Goal: Check status: Check status

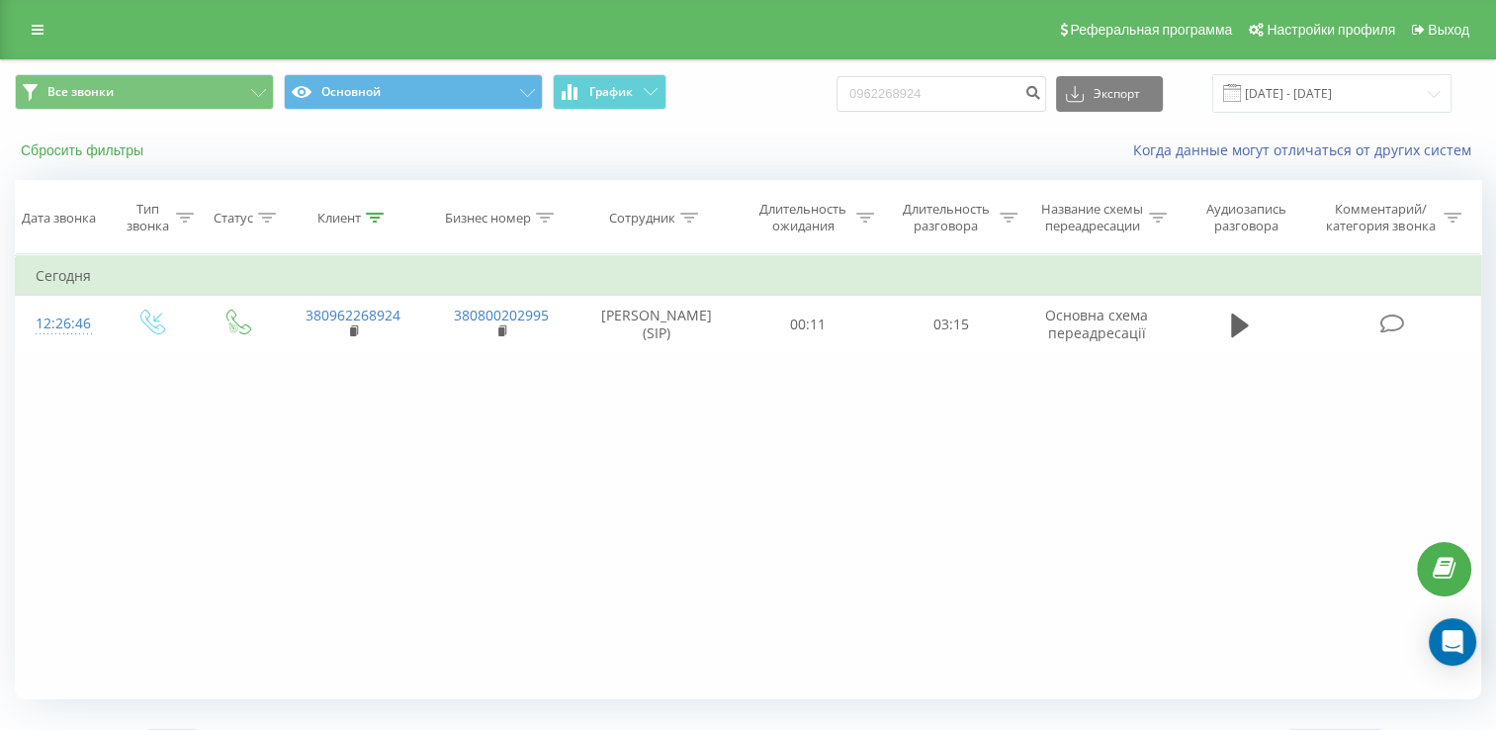
click at [55, 157] on button "Сбросить фильтры" at bounding box center [84, 150] width 138 height 18
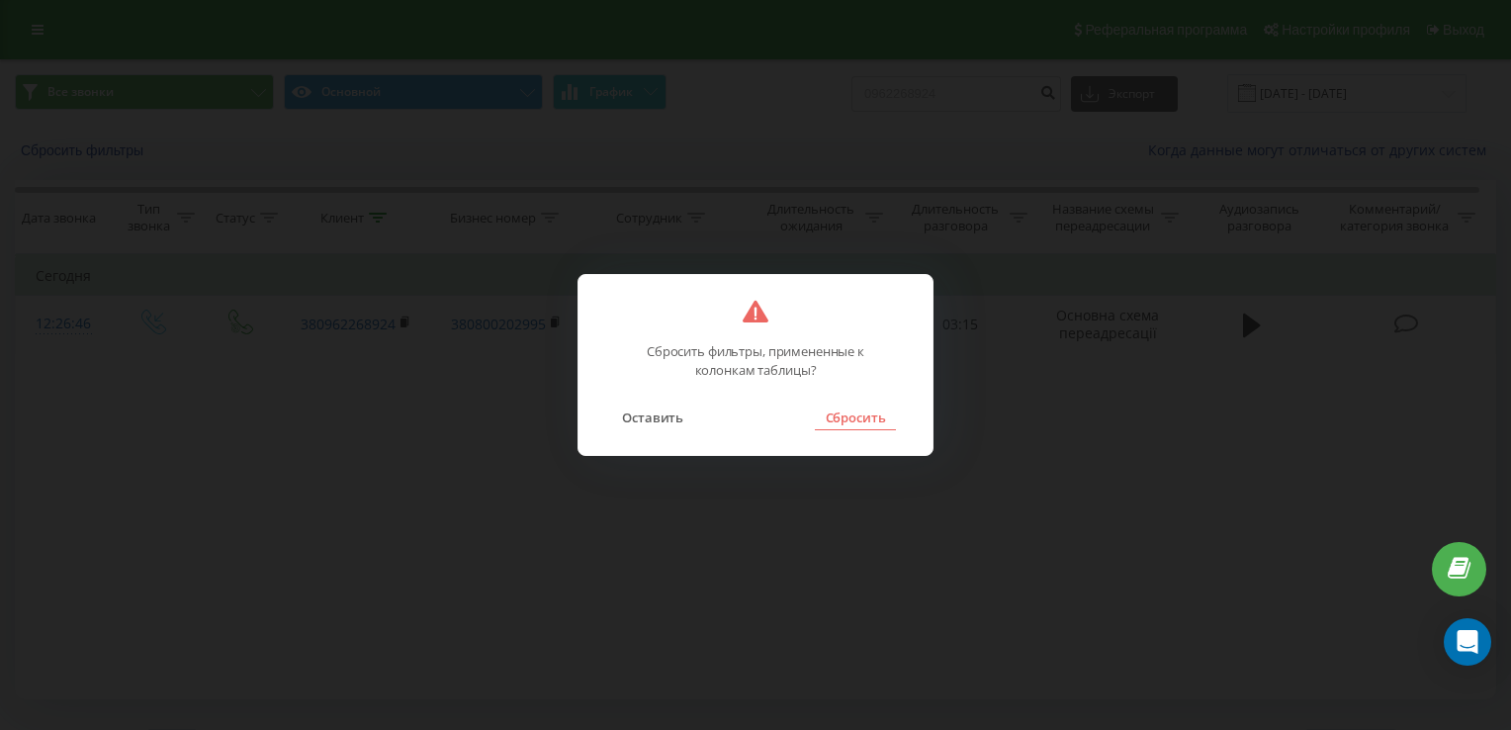
click at [866, 409] on button "Сбросить" at bounding box center [855, 417] width 80 height 26
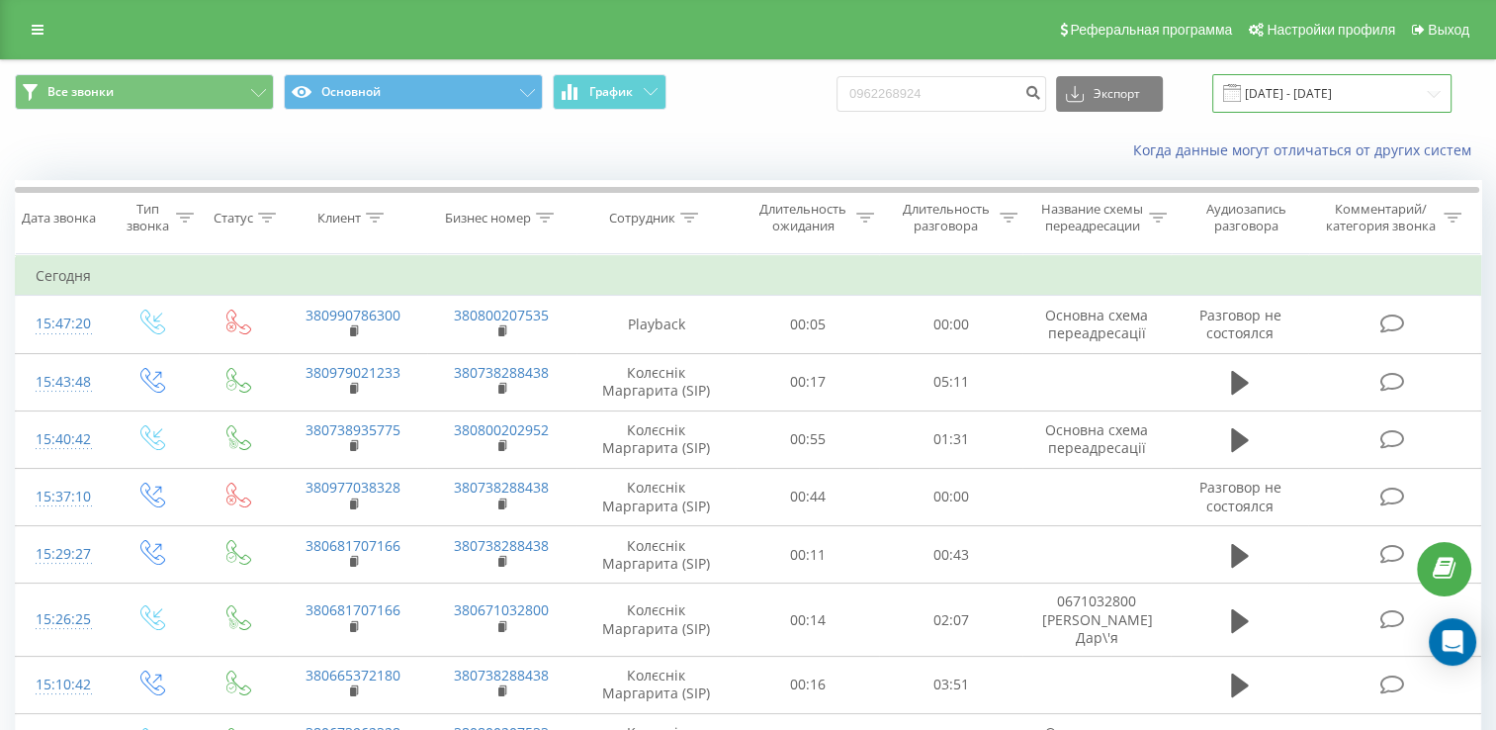
click at [1319, 105] on input "[DATE] - [DATE]" at bounding box center [1331, 93] width 239 height 39
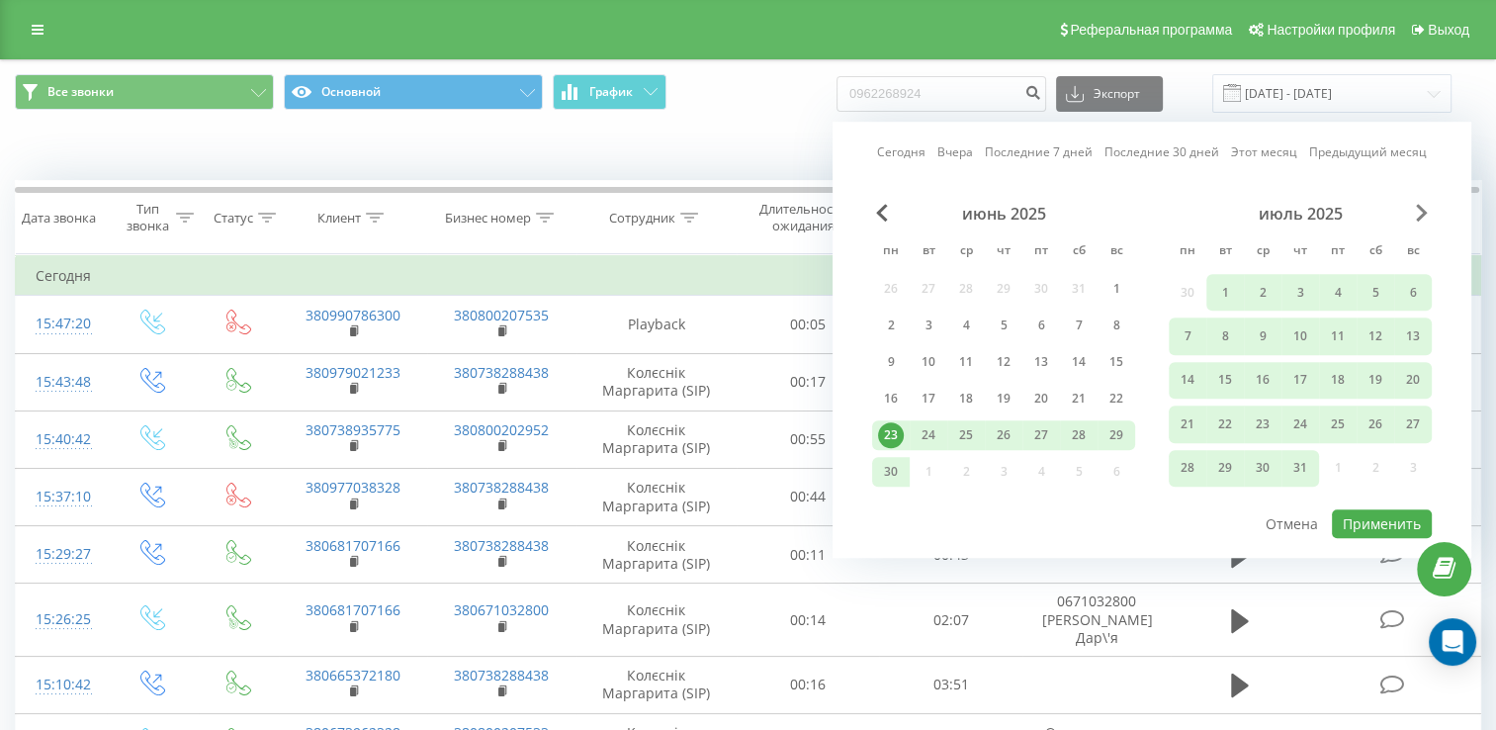
click at [1418, 216] on span "Next Month" at bounding box center [1422, 213] width 12 height 18
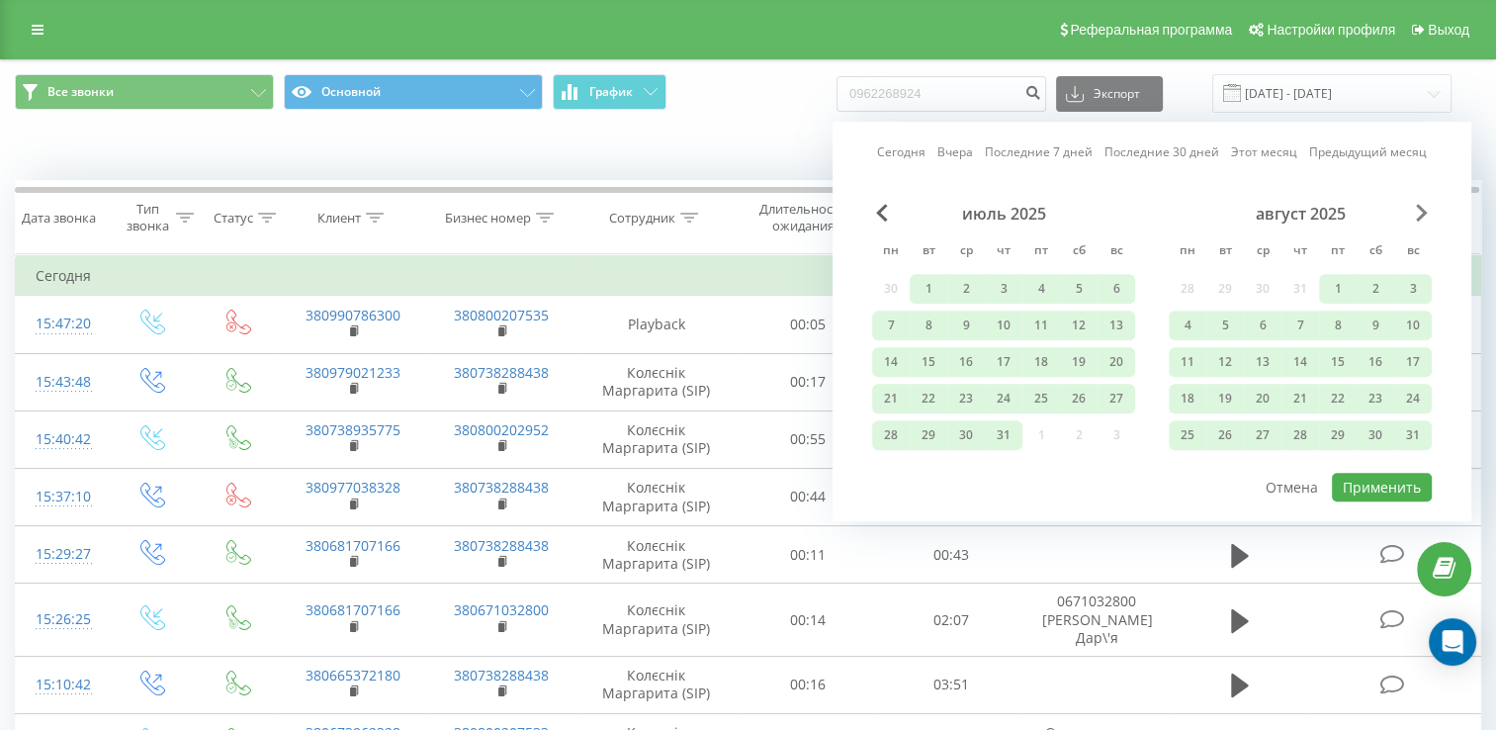
click at [1418, 216] on span "Next Month" at bounding box center [1422, 213] width 12 height 18
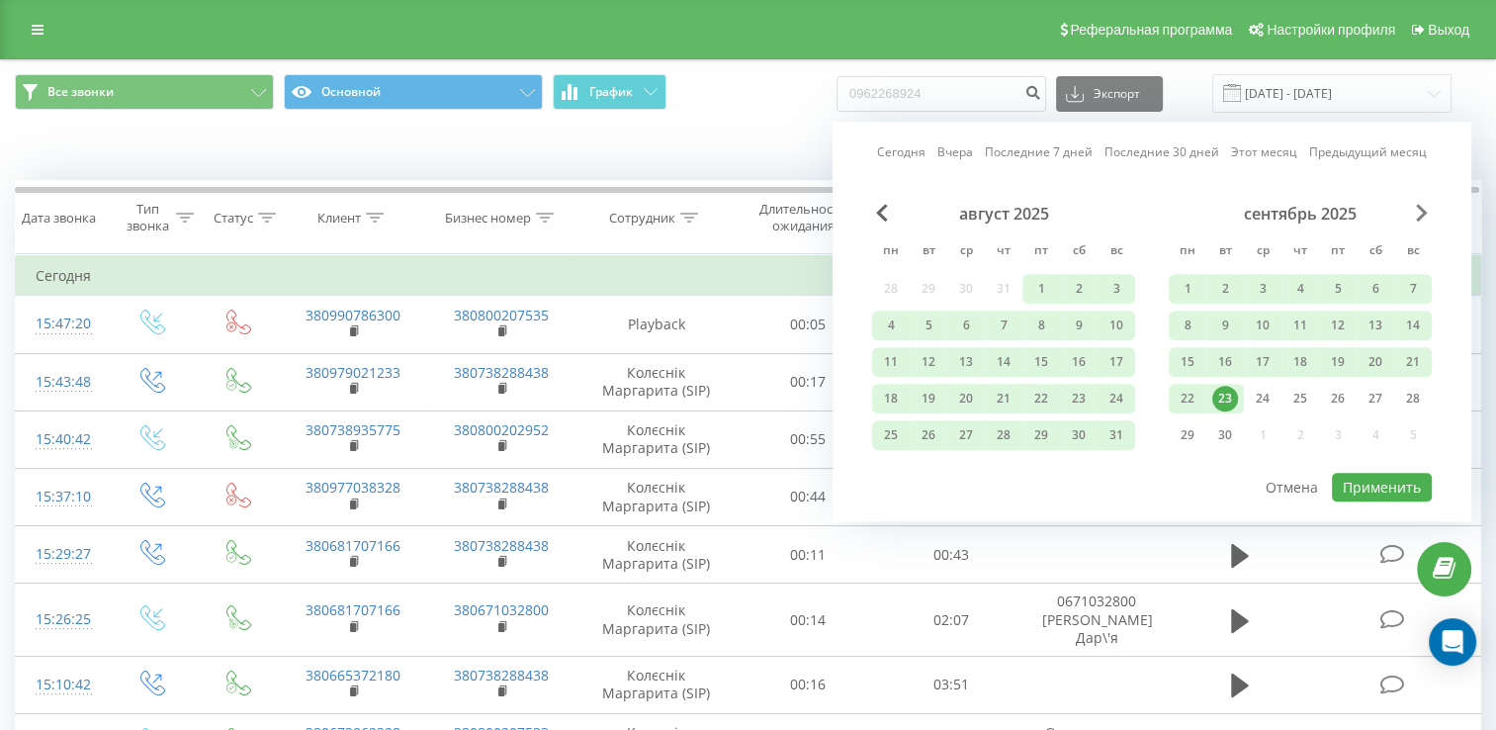
click at [1418, 216] on span "Next Month" at bounding box center [1422, 213] width 12 height 18
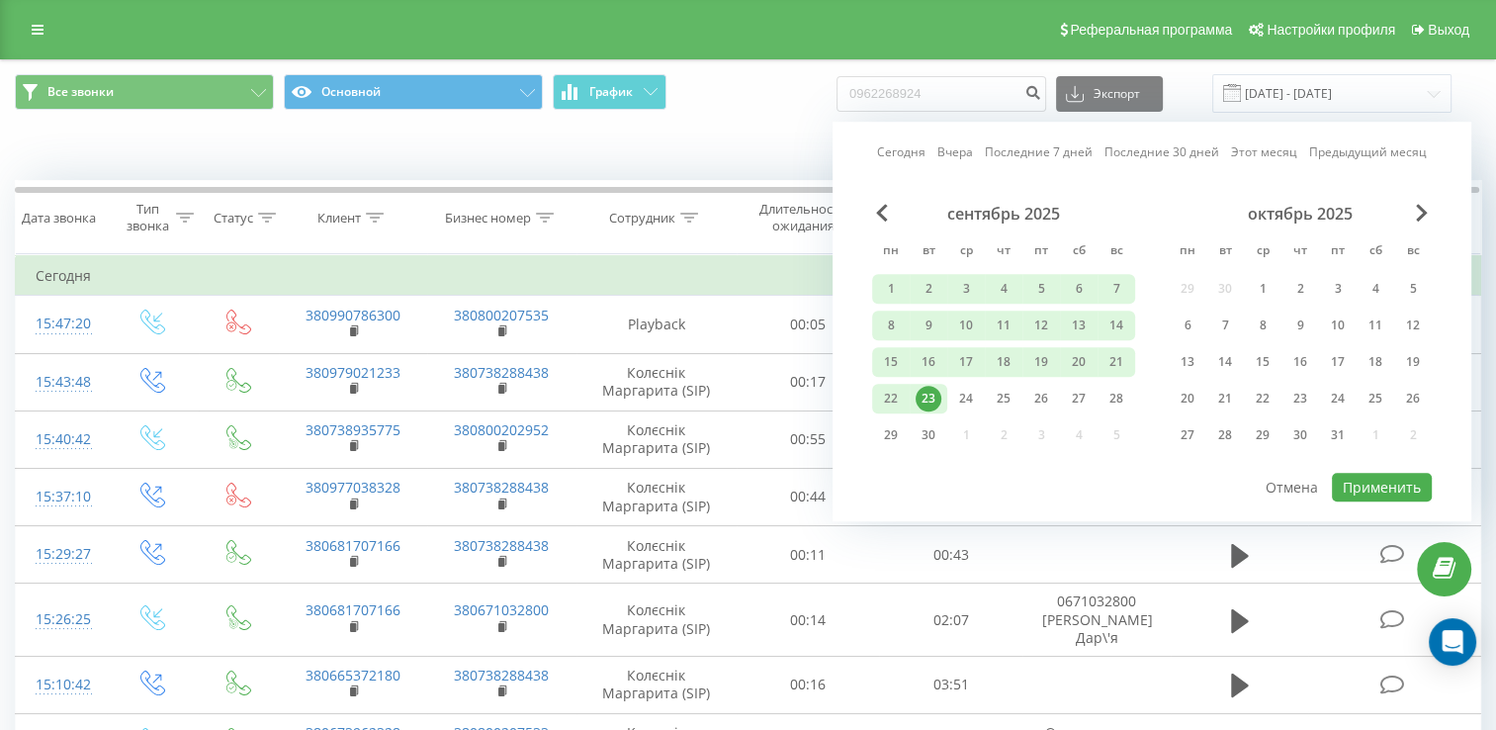
click at [923, 395] on div "23" at bounding box center [929, 399] width 26 height 26
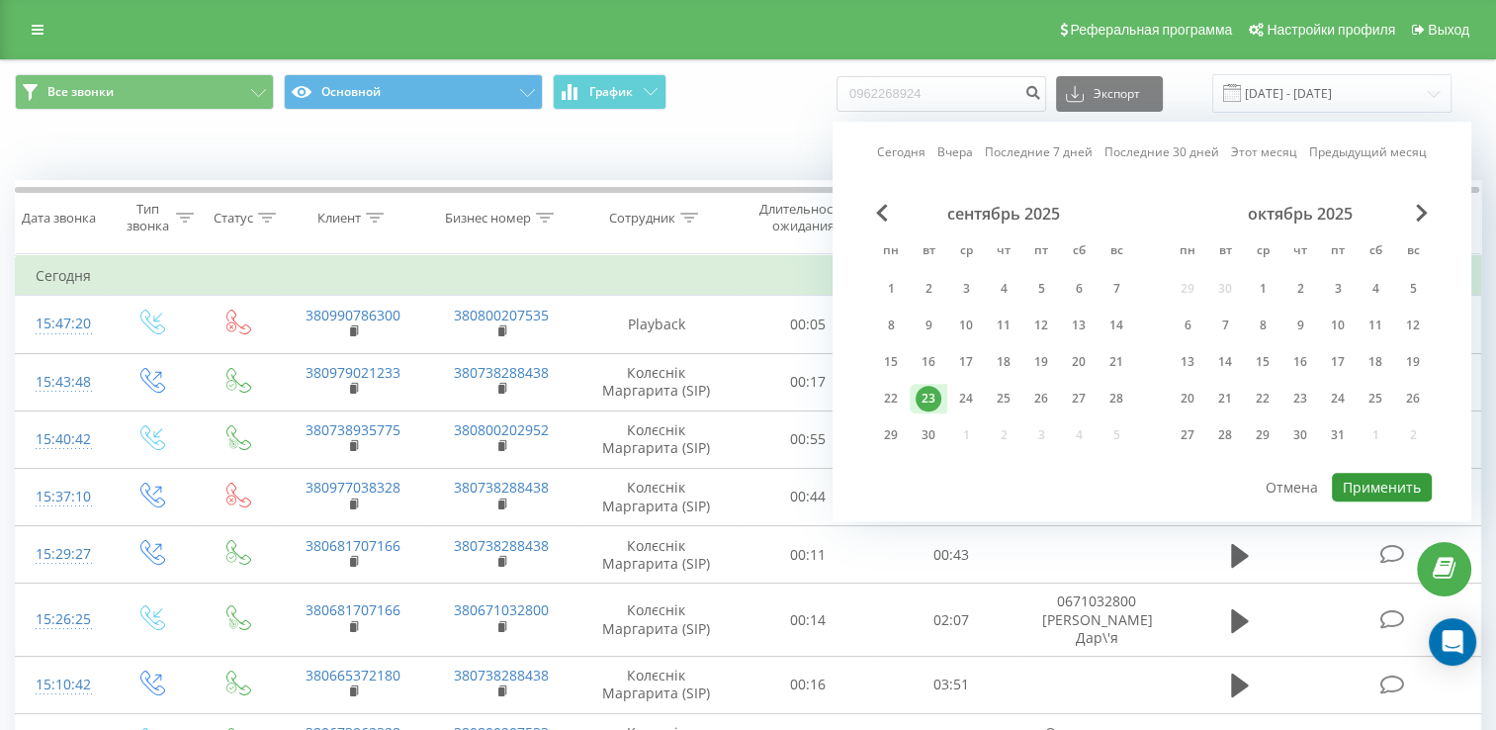
click at [1386, 480] on button "Применить" at bounding box center [1382, 487] width 100 height 29
type input "[DATE] - [DATE]"
